Goal: Check status

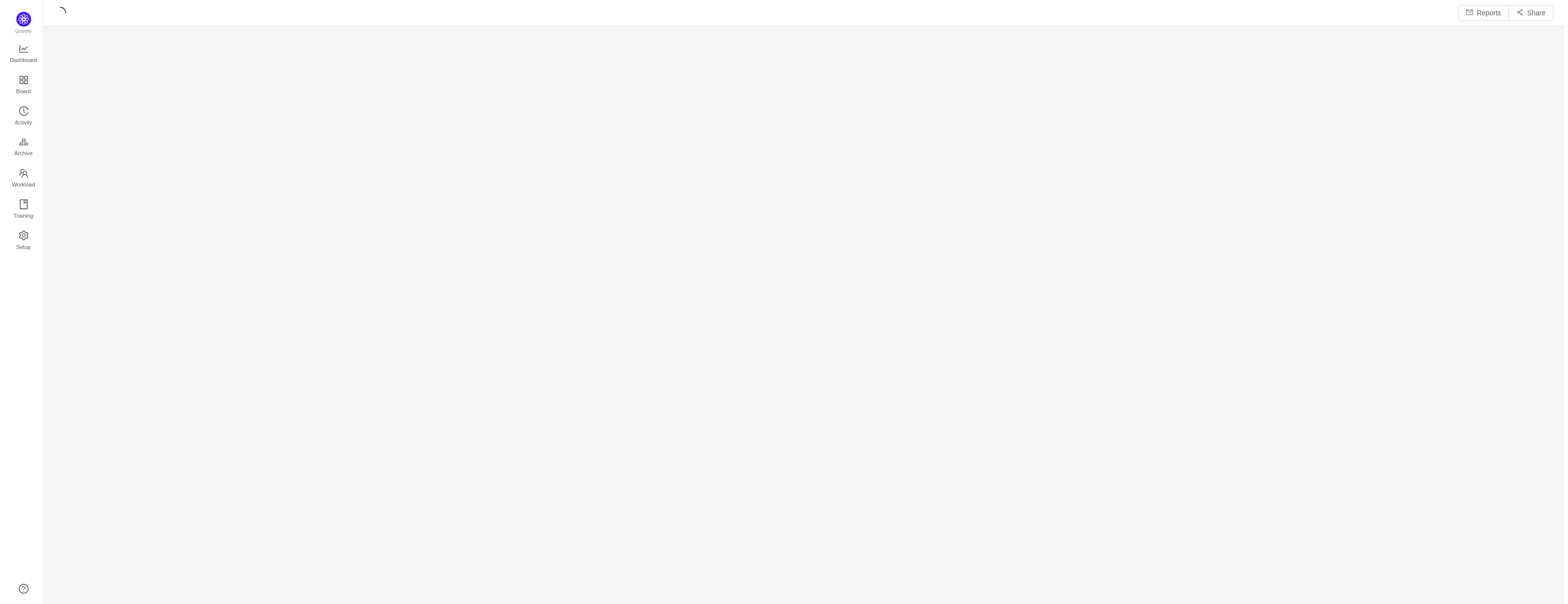
scroll to position [588, 1499]
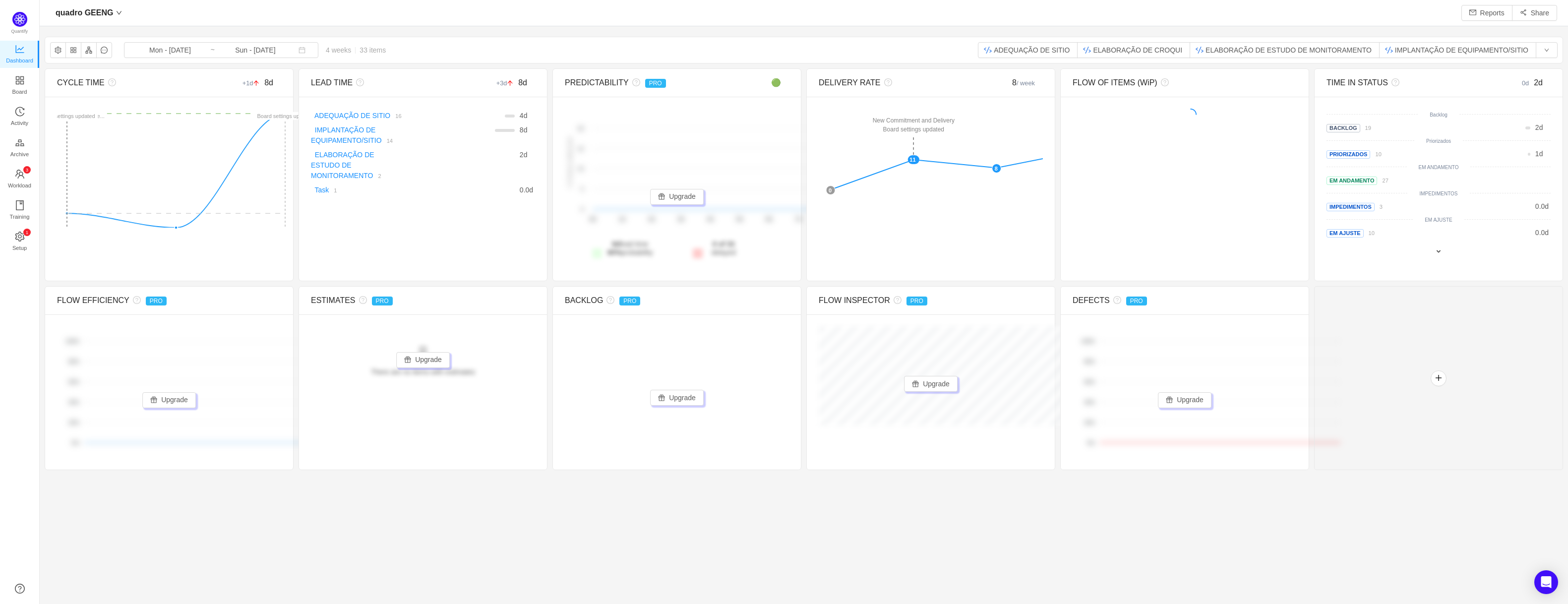
scroll to position [585, 1499]
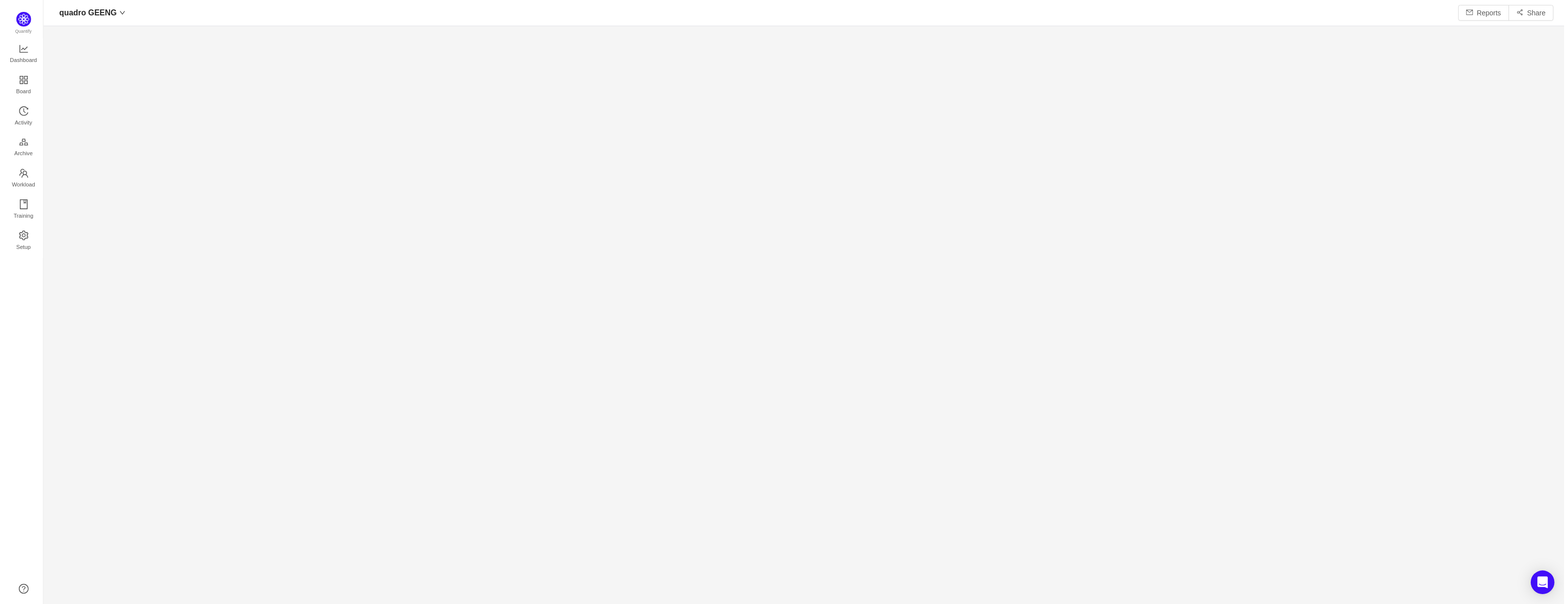
scroll to position [585, 1499]
